Goal: Navigation & Orientation: Find specific page/section

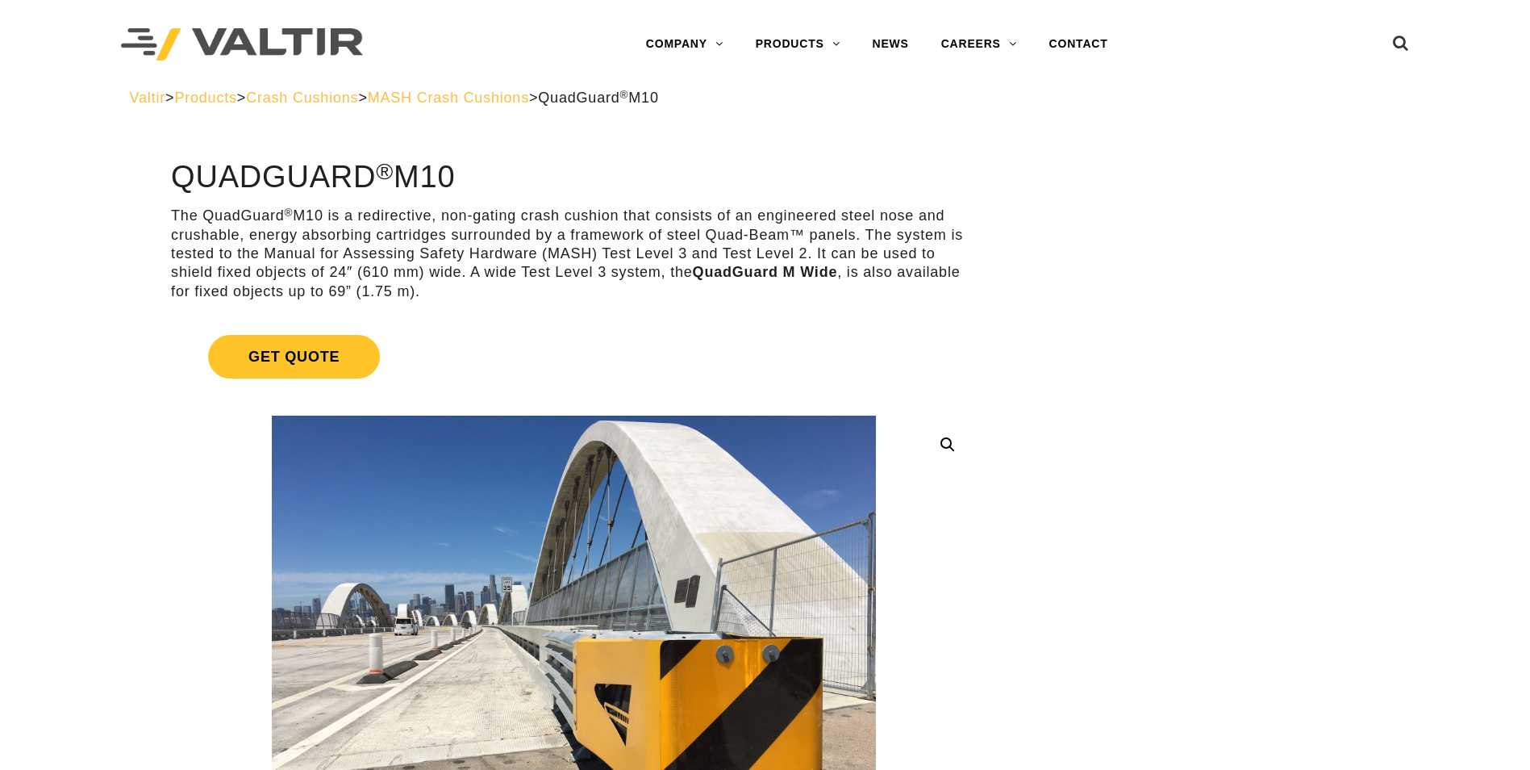
click at [529, 95] on span "MASH Crash Cushions" at bounding box center [448, 98] width 161 height 16
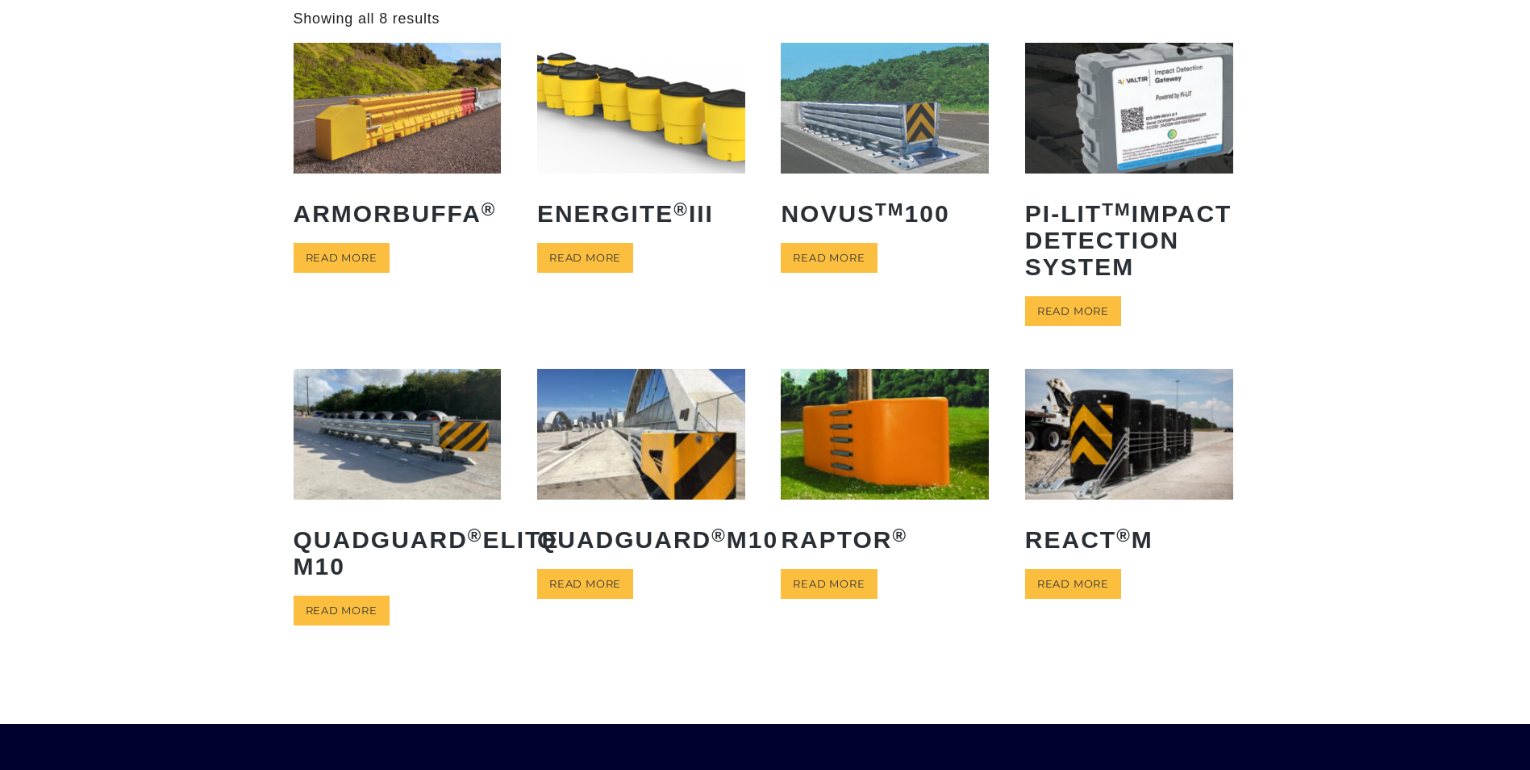
scroll to position [323, 0]
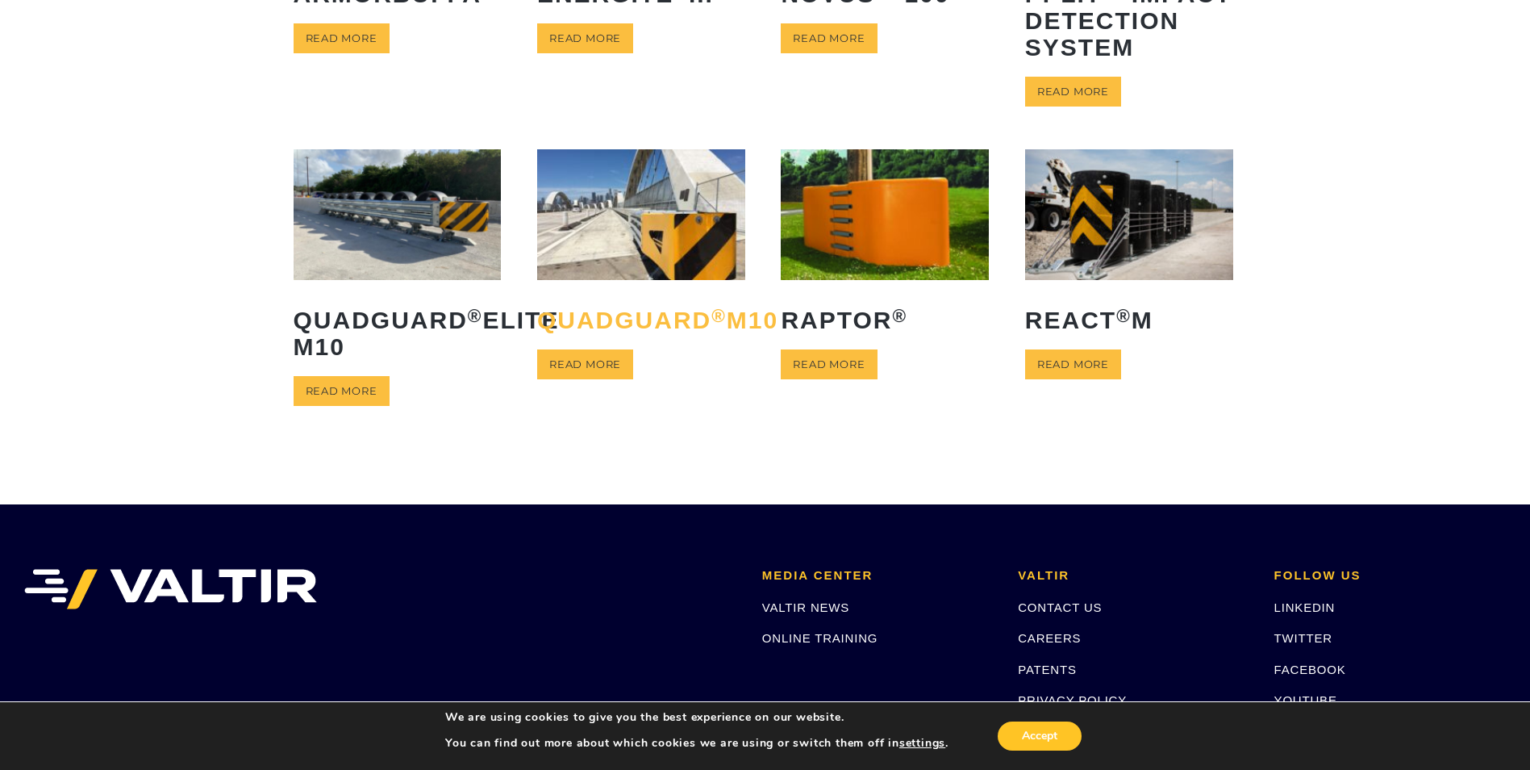
click at [663, 332] on h2 "QuadGuard ® M10" at bounding box center [641, 319] width 208 height 51
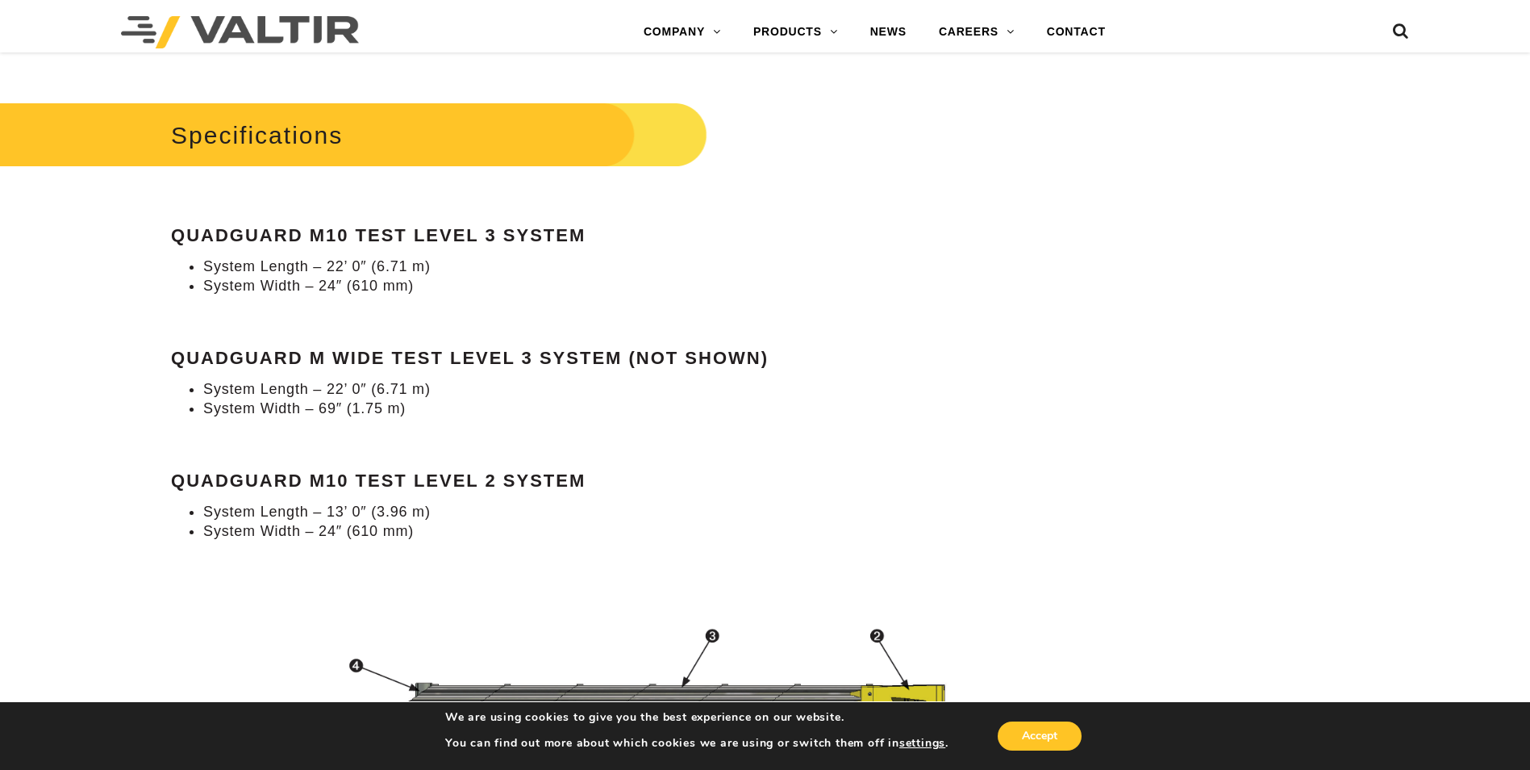
scroll to position [1452, 0]
